Goal: Task Accomplishment & Management: Use online tool/utility

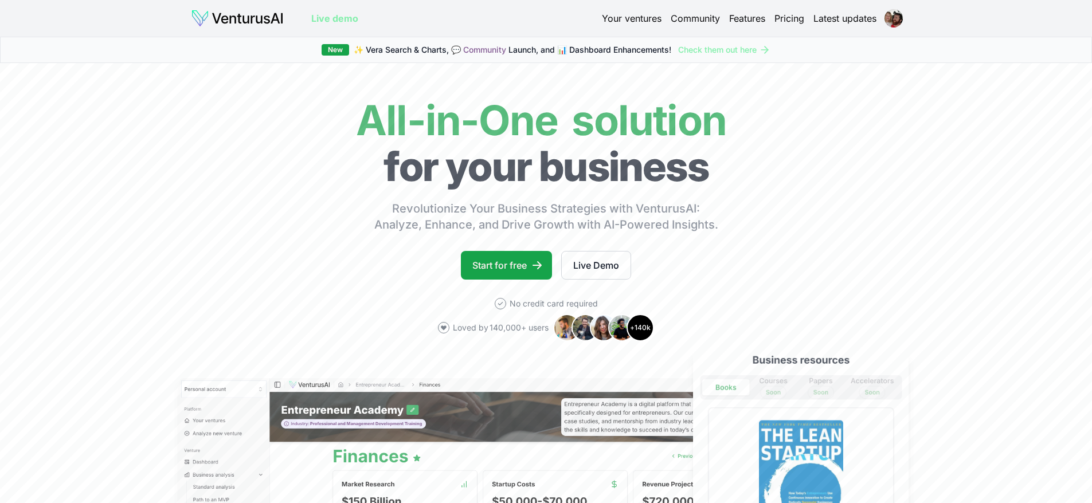
click at [788, 19] on link "Pricing" at bounding box center [790, 18] width 30 height 14
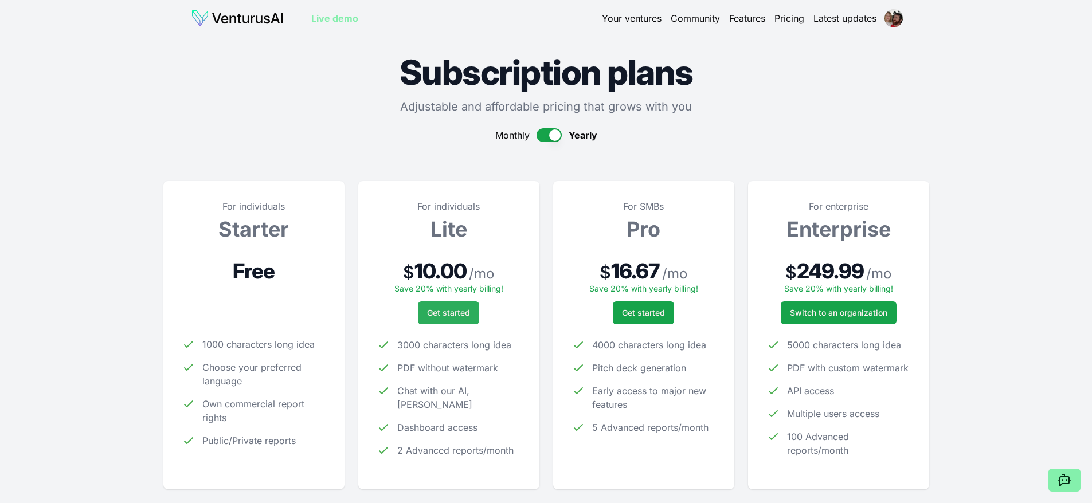
click at [452, 308] on span "Get started" at bounding box center [448, 312] width 43 height 11
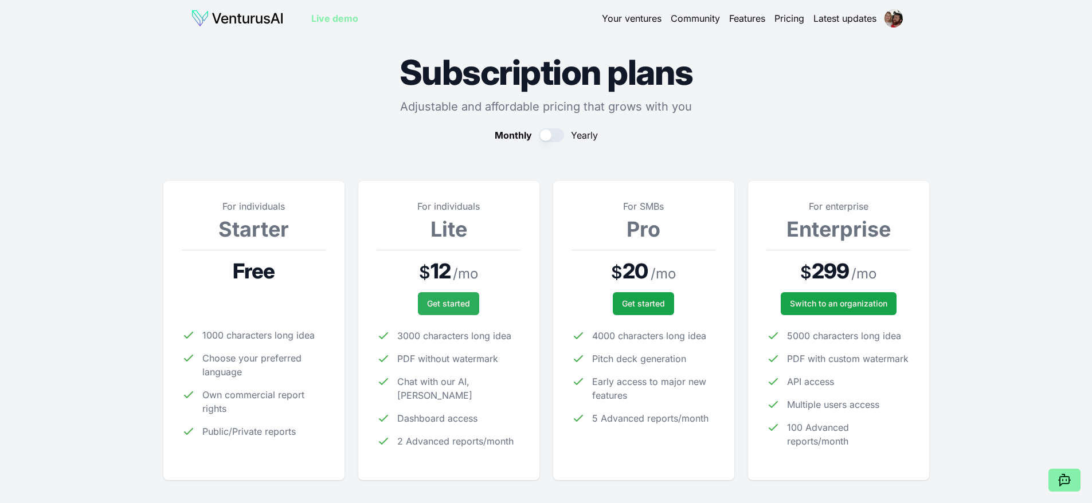
click at [441, 299] on span "Get started" at bounding box center [448, 303] width 43 height 11
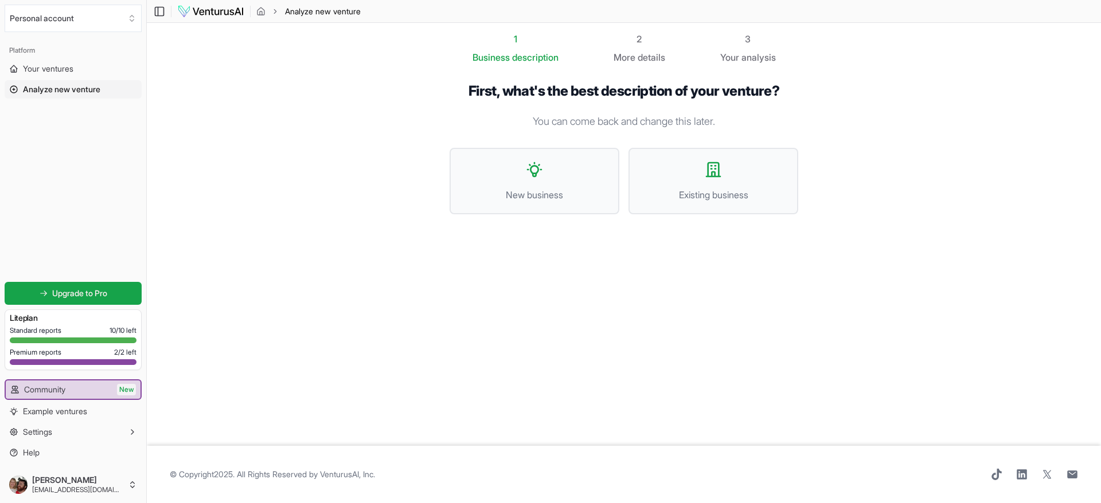
click at [65, 88] on span "Analyze new venture" at bounding box center [61, 89] width 77 height 11
click at [537, 187] on button "New business" at bounding box center [534, 181] width 170 height 67
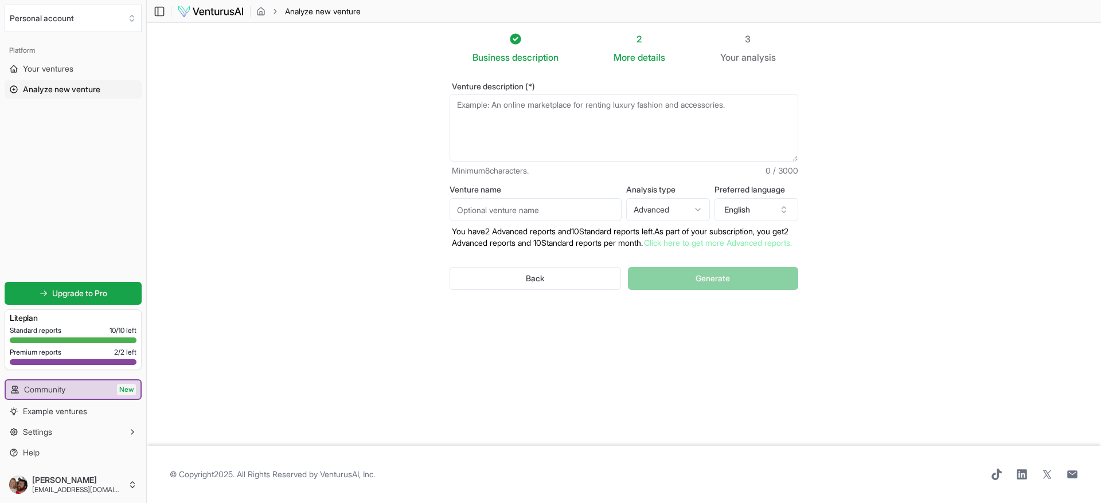
paste textarea "Spartan Engine Business Model (Revised) Overview: Spartan Engine is an AI-first…"
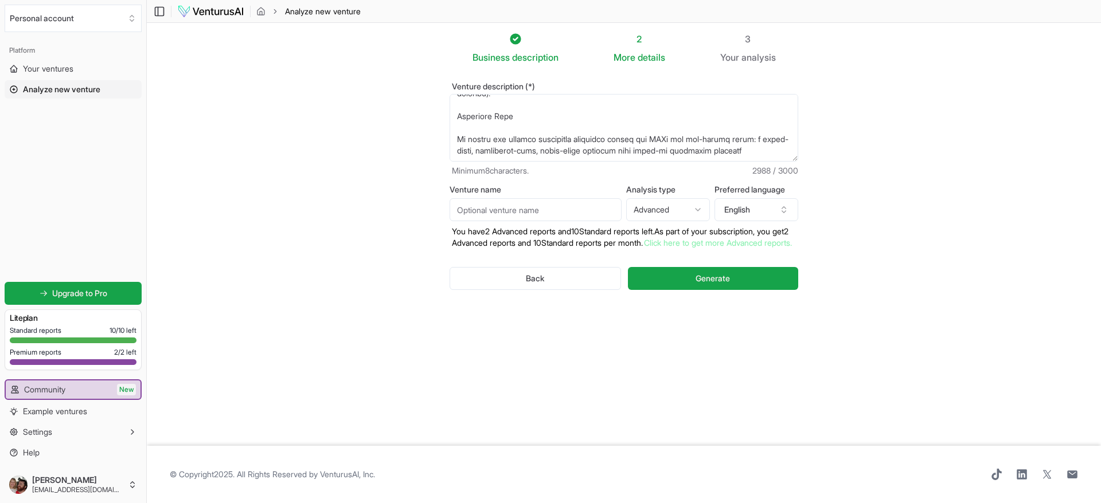
scroll to position [1055, 0]
type textarea "Spartan Engine Business Model (Revised) Overview: Spartan Engine is an AI-first…"
click at [820, 204] on section "Business description 2 More details 3 Your analysis Venture description (*) Min…" at bounding box center [624, 234] width 954 height 423
click at [474, 214] on input "Venture name" at bounding box center [535, 209] width 172 height 23
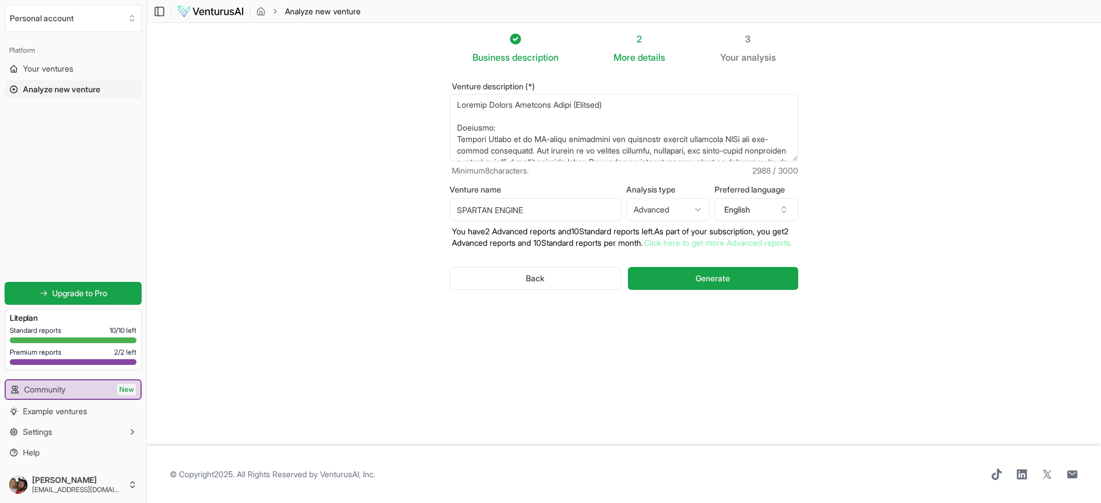
type input "SPARTAN ENGINE"
click at [624, 111] on textarea "Venture description (*)" at bounding box center [623, 128] width 349 height 68
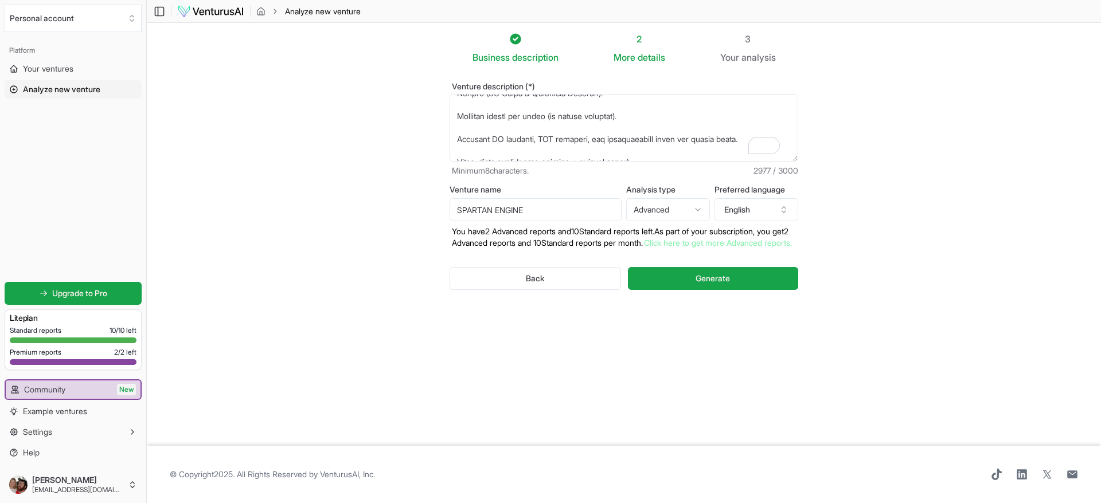
scroll to position [503, 0]
type textarea "Spartan Engine Business Model Overview: Spartan Engine is an AI-first automatio…"
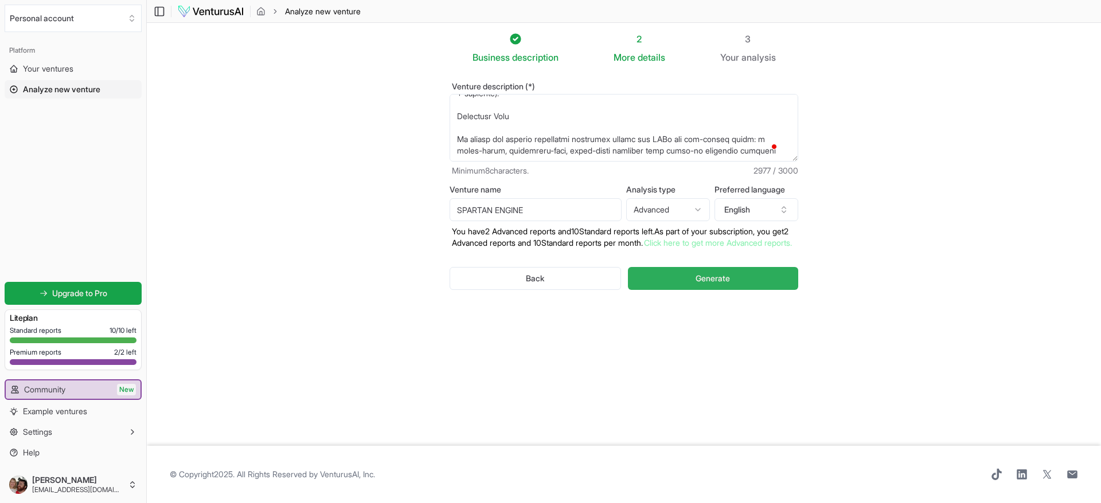
click at [679, 288] on button "Generate" at bounding box center [713, 278] width 170 height 23
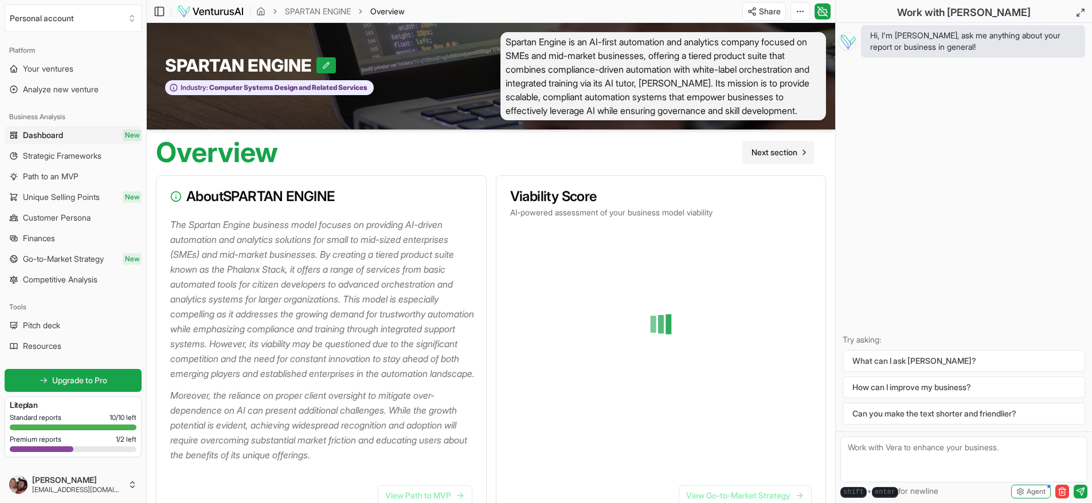
click at [771, 161] on link "Next section" at bounding box center [778, 152] width 72 height 23
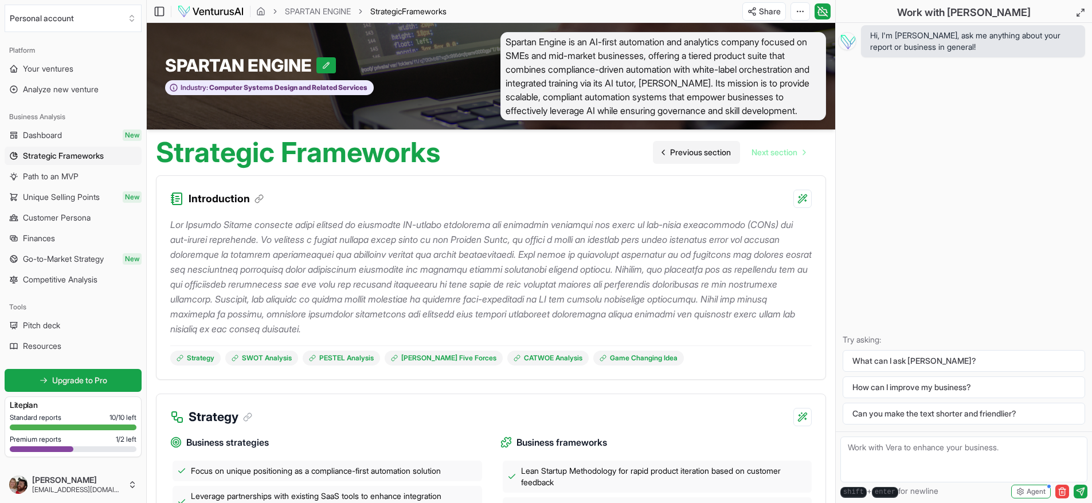
click at [670, 150] on span "Previous section" at bounding box center [700, 152] width 61 height 11
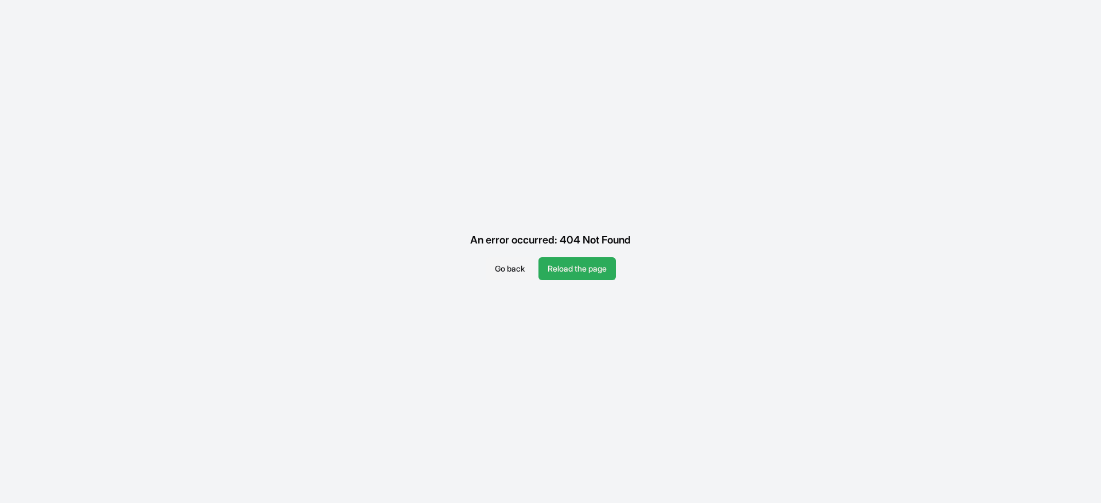
click at [592, 265] on button "Reload the page" at bounding box center [576, 268] width 77 height 23
click at [595, 263] on button "Reload the page" at bounding box center [576, 268] width 77 height 23
click at [517, 265] on button "Go back" at bounding box center [510, 268] width 48 height 23
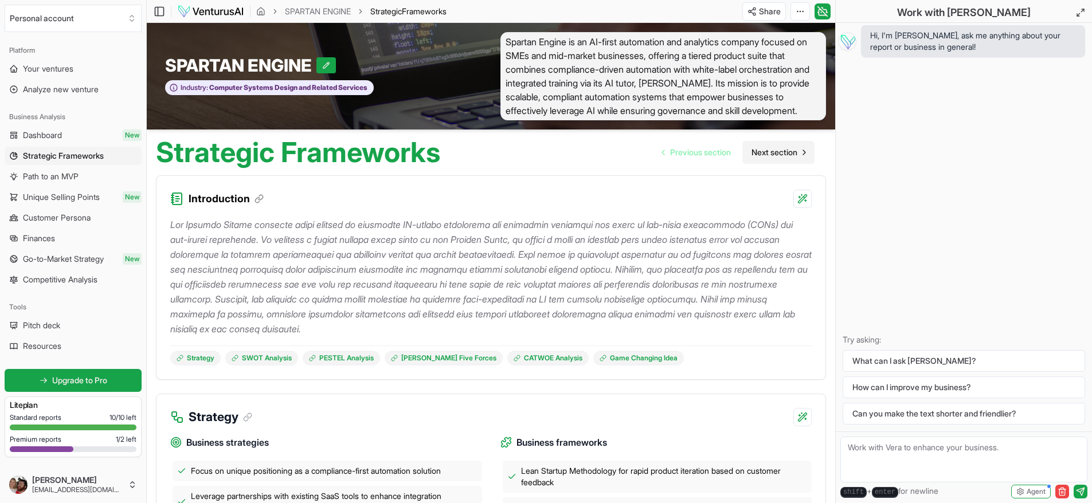
click at [787, 155] on span "Next section" at bounding box center [775, 152] width 46 height 11
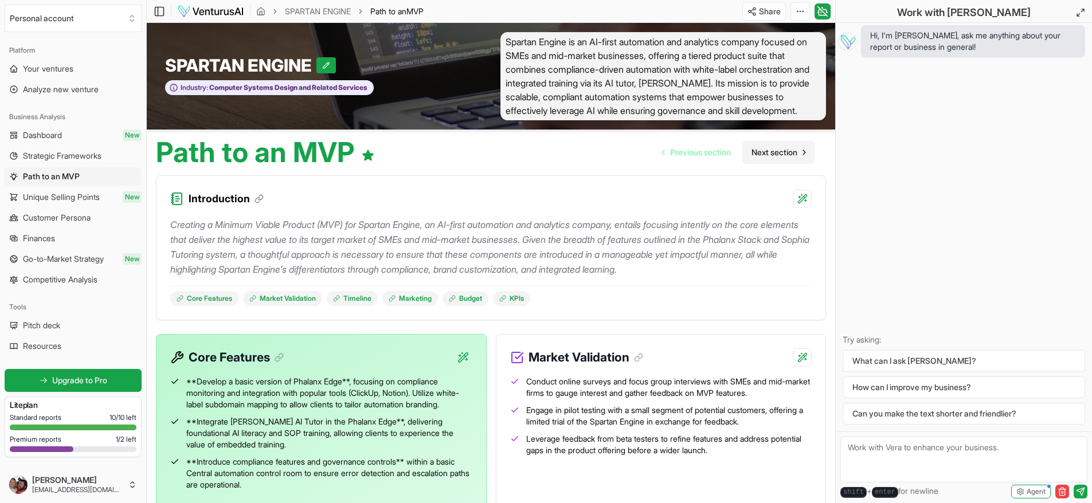
click at [772, 151] on span "Next section" at bounding box center [775, 152] width 46 height 11
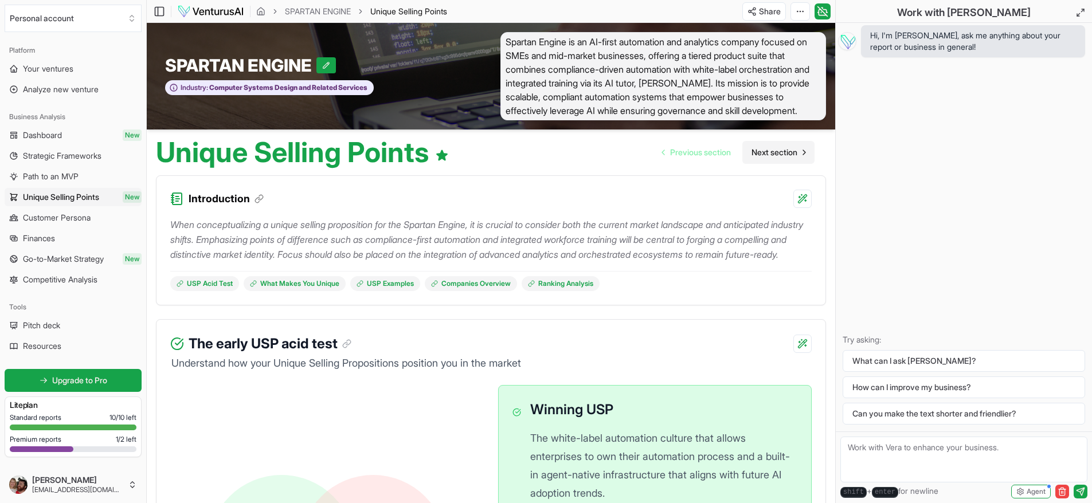
click at [785, 154] on span "Next section" at bounding box center [775, 152] width 46 height 11
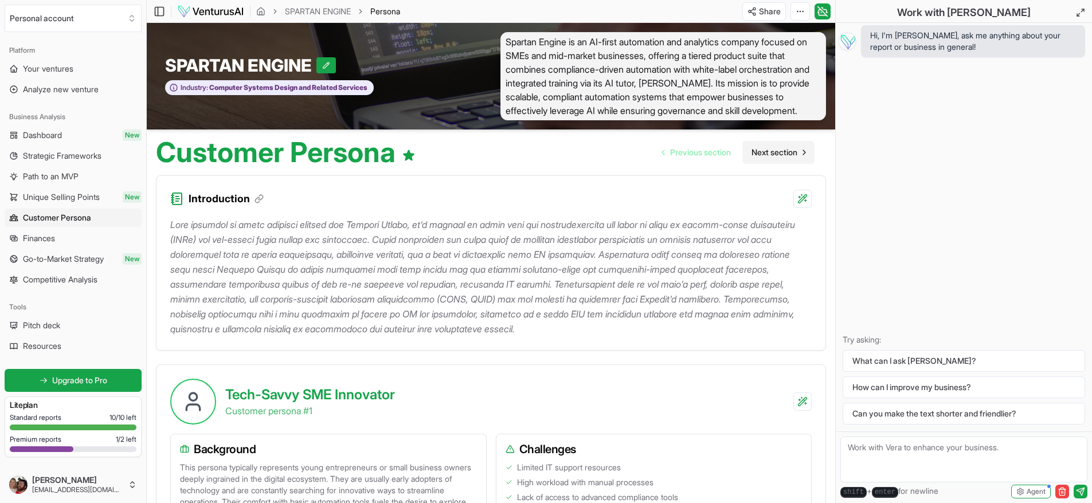
click at [786, 144] on link "Next section" at bounding box center [778, 152] width 72 height 23
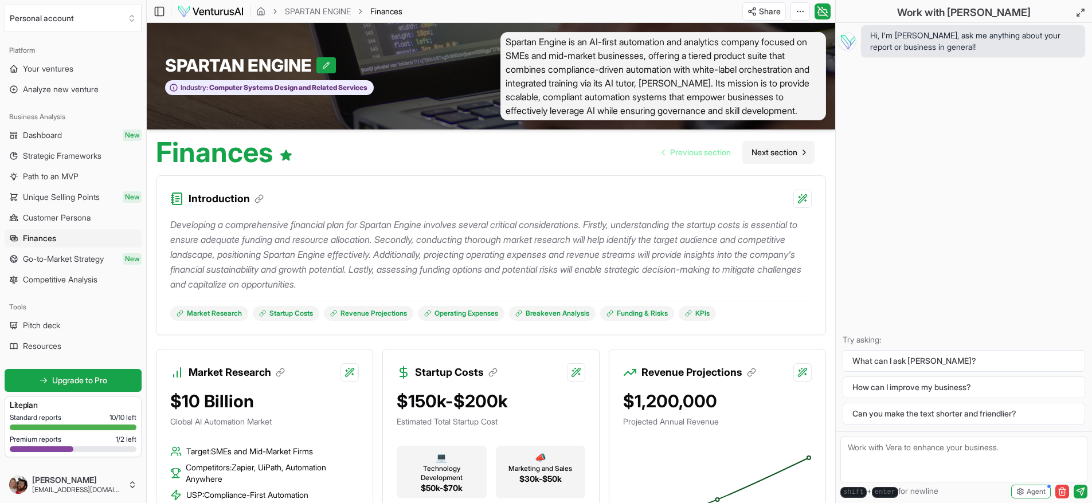
click at [777, 148] on span "Next section" at bounding box center [775, 152] width 46 height 11
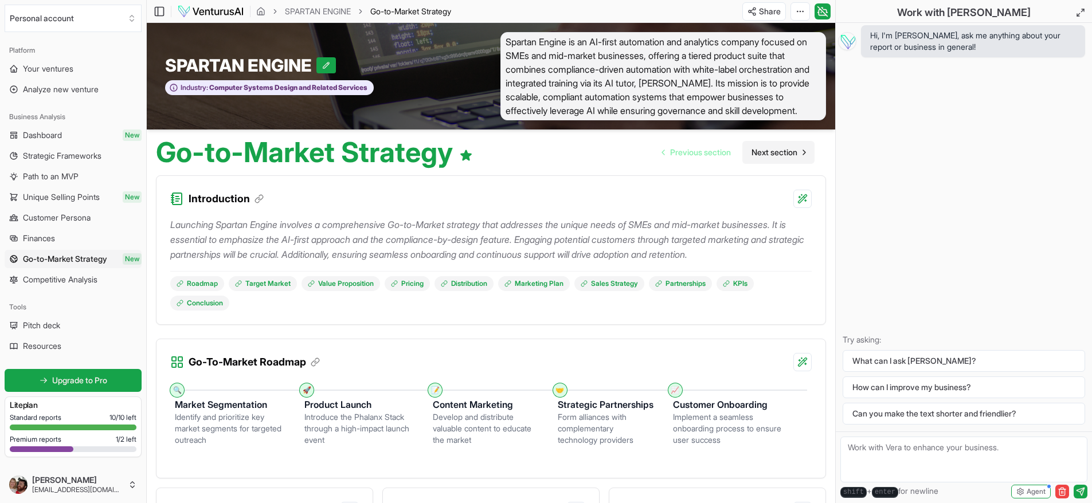
click at [773, 147] on span "Next section" at bounding box center [775, 152] width 46 height 11
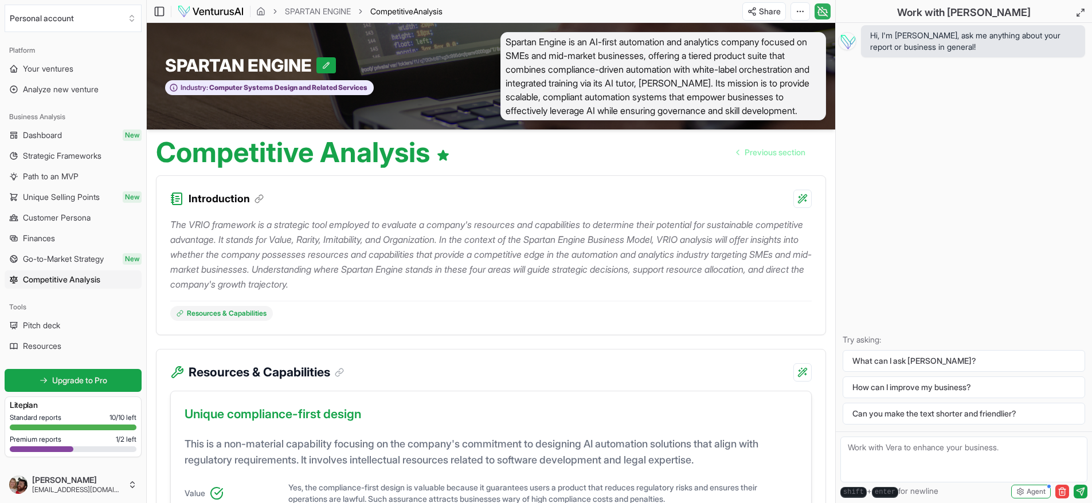
click at [820, 13] on icon at bounding box center [822, 12] width 11 height 14
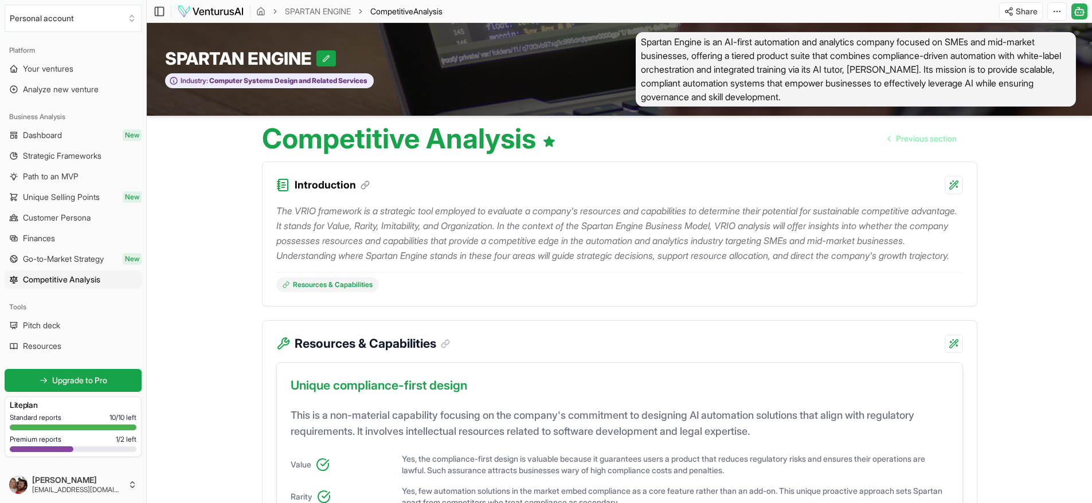
click at [1085, 9] on icon at bounding box center [1079, 12] width 11 height 14
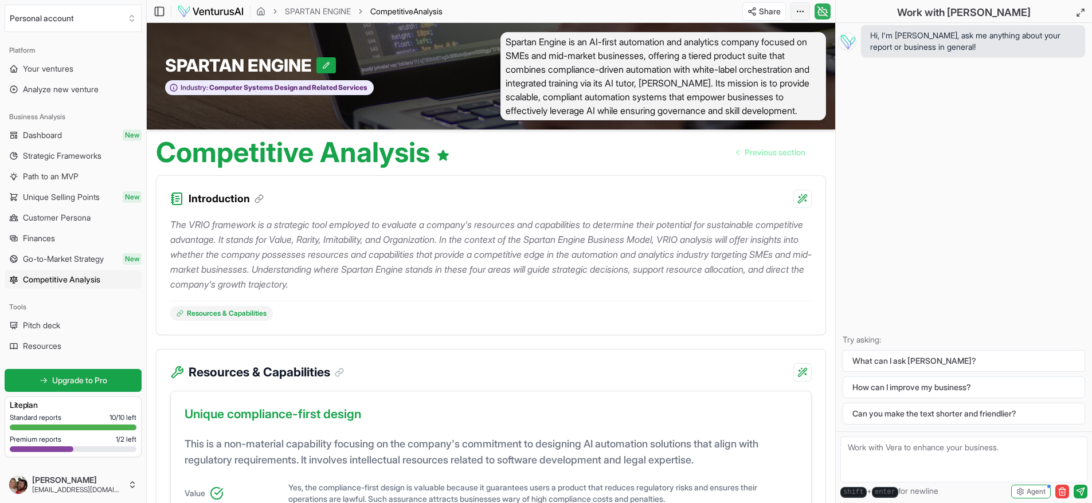
click at [804, 13] on html "Personal account Platform Your ventures Analyze new venture Business Analysis D…" at bounding box center [546, 251] width 1092 height 503
click at [767, 53] on div "Download PDF" at bounding box center [756, 53] width 93 height 18
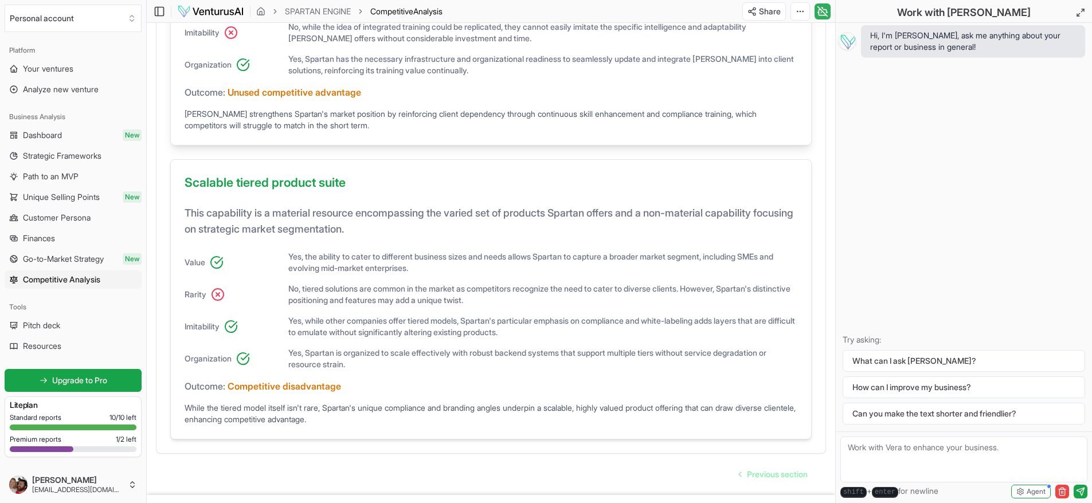
scroll to position [868, 0]
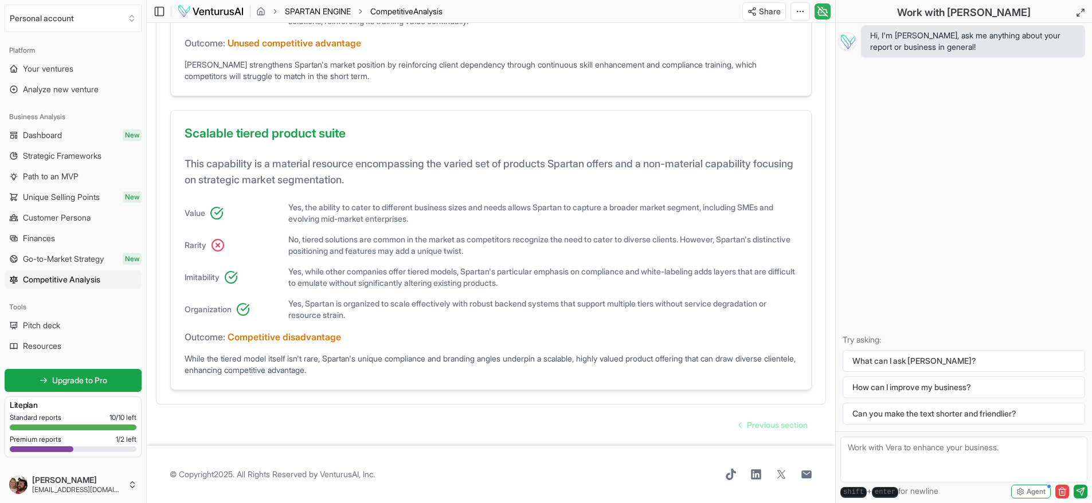
click at [302, 11] on link "SPARTAN ENGINE" at bounding box center [318, 11] width 66 height 11
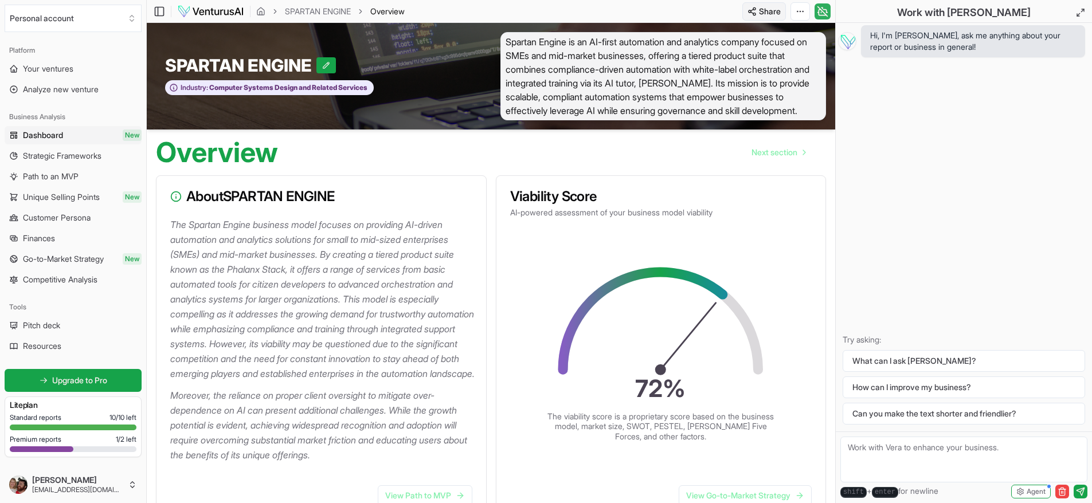
click at [770, 9] on html "Personal account Platform Your ventures Analyze new venture Business Analysis D…" at bounding box center [546, 251] width 1092 height 503
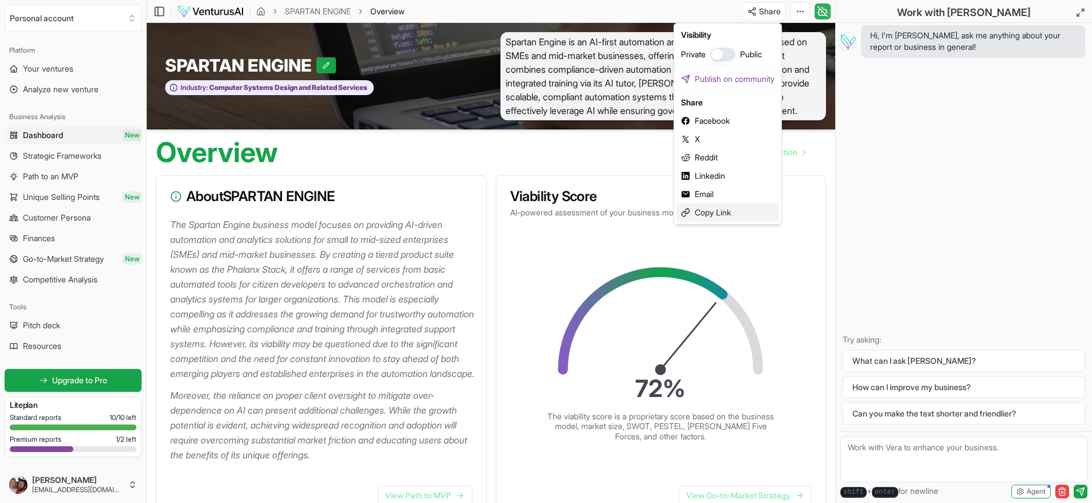
click at [693, 212] on div "Copy Link" at bounding box center [727, 213] width 103 height 18
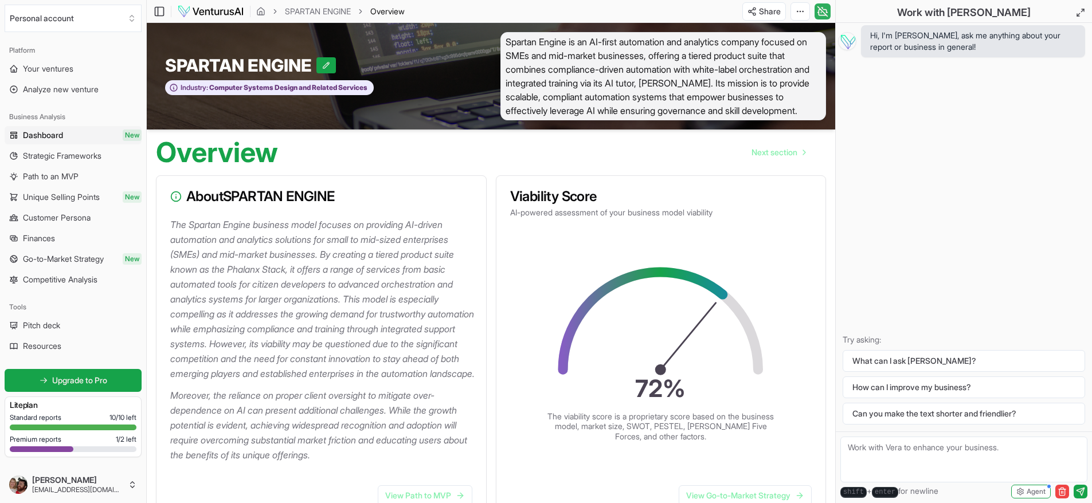
click at [503, 149] on div "Overview Next section" at bounding box center [491, 148] width 689 height 37
click at [773, 11] on html "Personal account Platform Your ventures Analyze new venture Business Analysis D…" at bounding box center [546, 251] width 1092 height 503
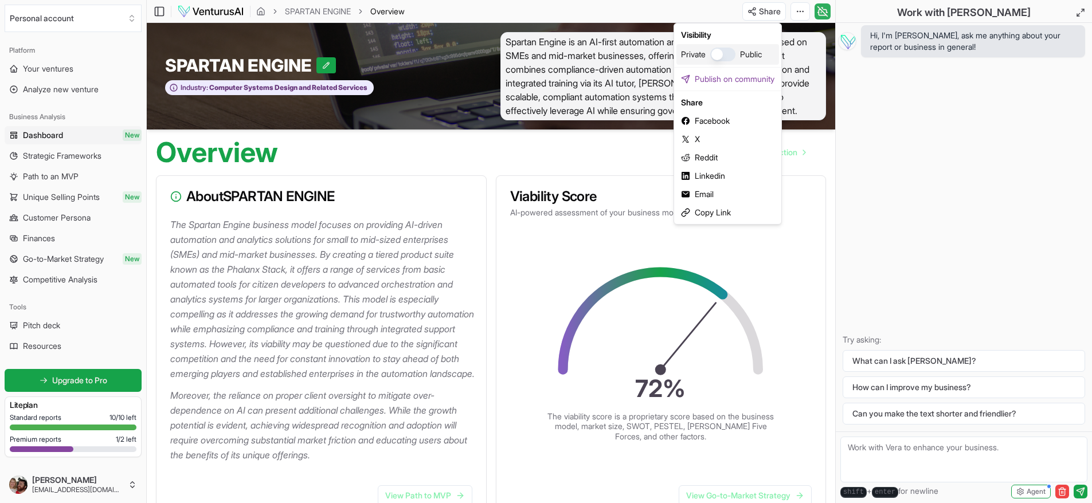
click at [733, 52] on button "button" at bounding box center [722, 55] width 25 height 14
click at [848, 161] on html "Personal account Platform Your ventures Analyze new venture Business Analysis D…" at bounding box center [546, 251] width 1092 height 503
click at [771, 11] on html "Personal account Platform Your ventures Analyze new venture Business Analysis D…" at bounding box center [546, 251] width 1092 height 503
